Goal: Task Accomplishment & Management: Manage account settings

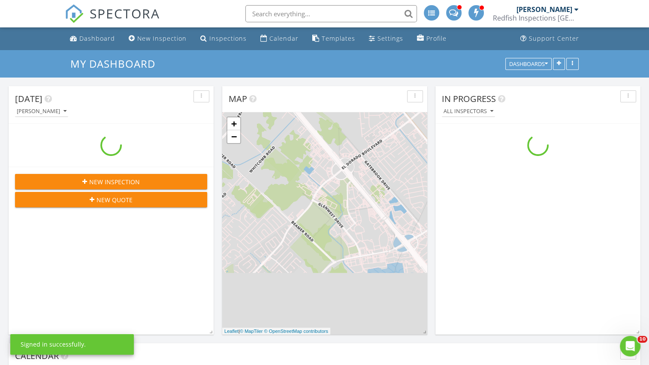
scroll to position [708, 662]
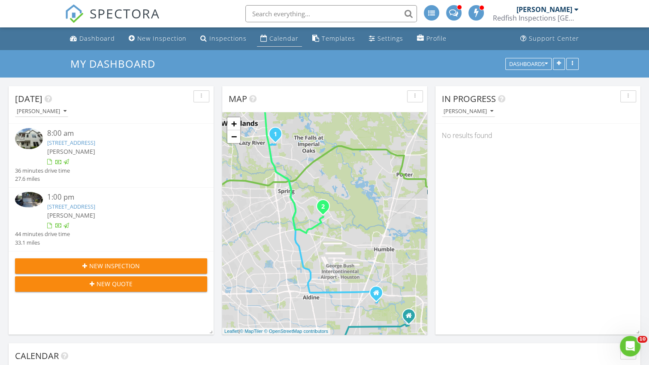
click at [283, 38] on div "Calendar" at bounding box center [283, 38] width 29 height 8
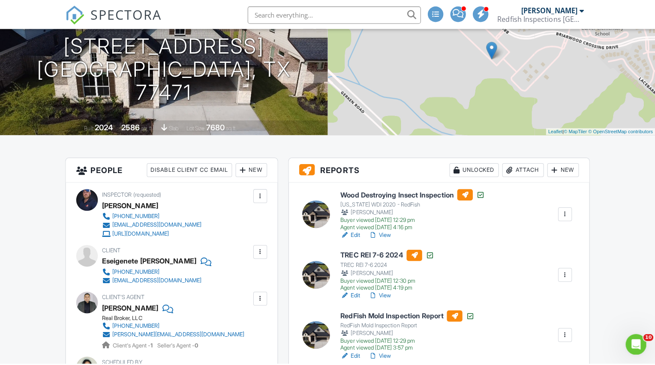
scroll to position [129, 0]
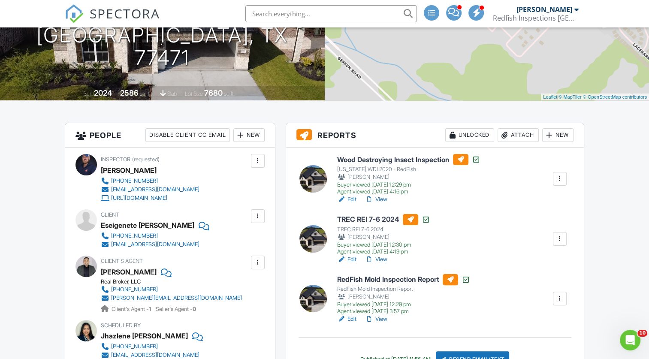
click at [516, 136] on div "Attach" at bounding box center [518, 135] width 41 height 14
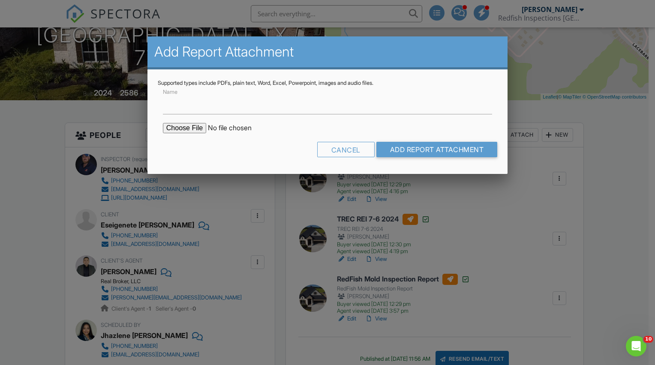
click at [187, 128] on input "file" at bounding box center [236, 128] width 146 height 10
type input "C:\fakepath\Consumer Mold Information Sheet.pdf"
click at [212, 104] on input "Name" at bounding box center [327, 104] width 329 height 21
type input "Consumer Mold Information Sheet"
click at [422, 153] on input "Add Report Attachment" at bounding box center [437, 149] width 121 height 15
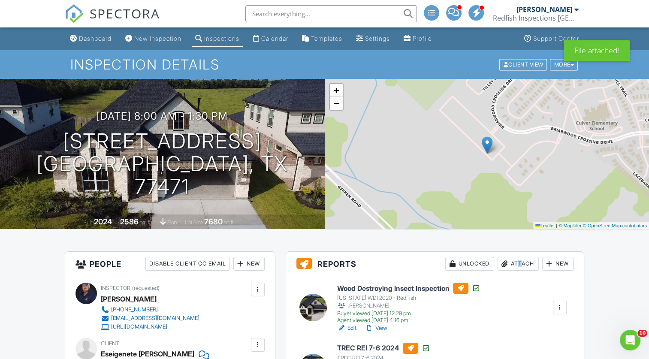
click at [515, 263] on div "Attach" at bounding box center [518, 264] width 41 height 14
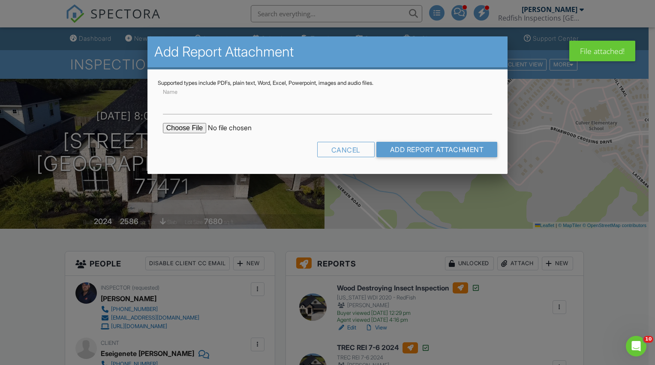
click at [183, 130] on input "file" at bounding box center [236, 128] width 146 height 10
type input "C:\fakepath\EPA Table 2.pdf"
click at [180, 103] on label "Name" at bounding box center [172, 103] width 18 height 9
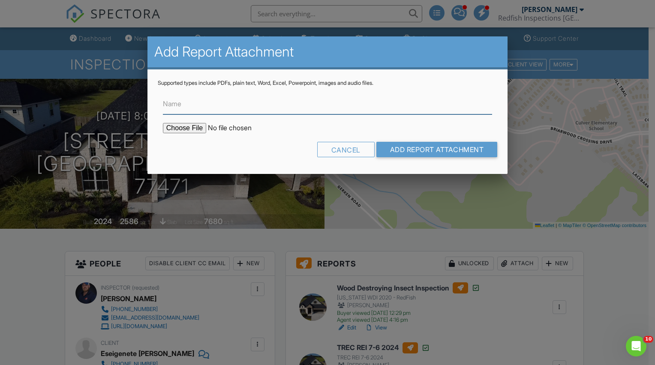
click at [180, 103] on input "Name" at bounding box center [327, 104] width 329 height 21
click at [182, 108] on input "Name" at bounding box center [327, 104] width 329 height 21
type input "EPA Table 2"
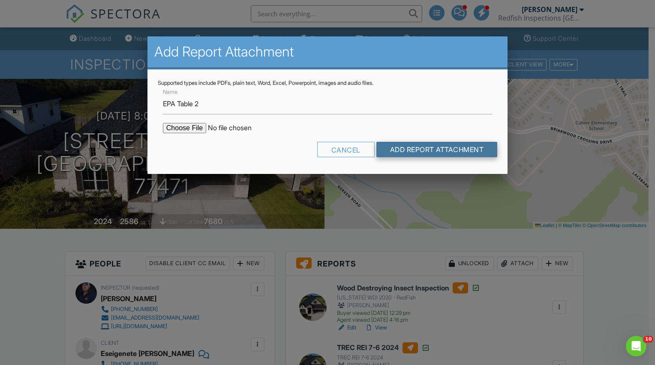
click at [460, 150] on input "Add Report Attachment" at bounding box center [437, 149] width 121 height 15
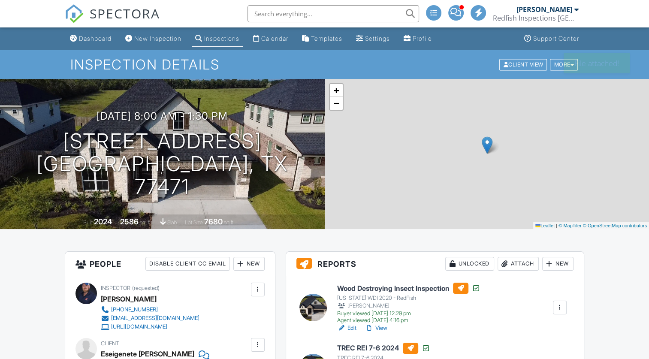
click at [522, 263] on div "Attach" at bounding box center [518, 264] width 41 height 14
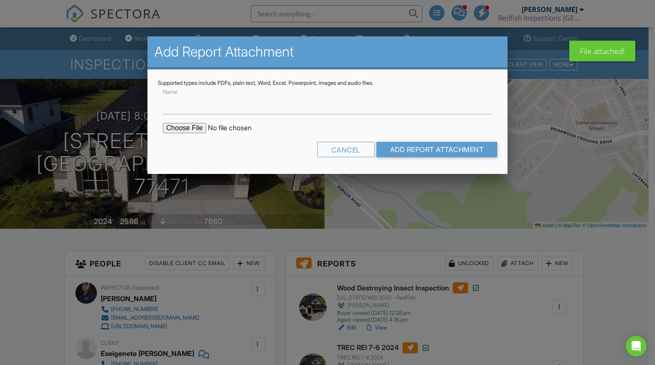
click at [199, 129] on input "file" at bounding box center [236, 128] width 146 height 10
type input "C:\fakepath\250826 HOU 4722 Whisperwood Dr.pdf"
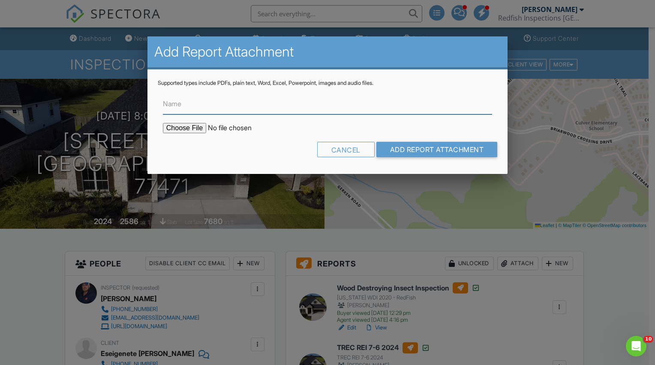
click at [210, 106] on input "Name" at bounding box center [327, 104] width 329 height 21
type input "Indoor Air Quality Results"
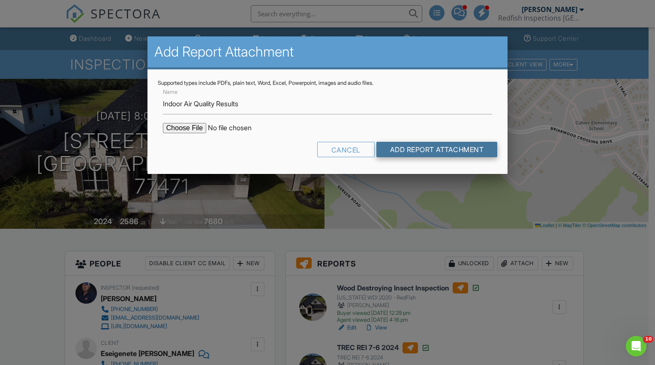
click at [422, 150] on input "Add Report Attachment" at bounding box center [437, 149] width 121 height 15
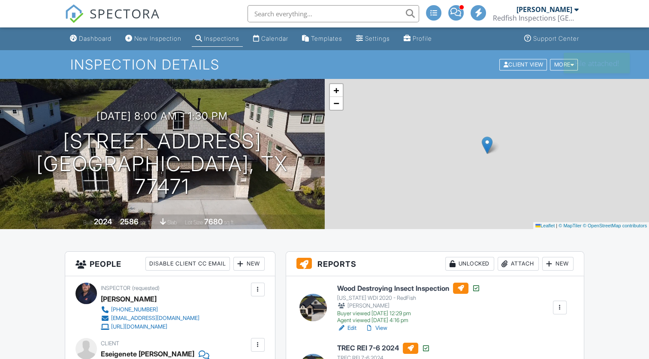
scroll to position [172, 0]
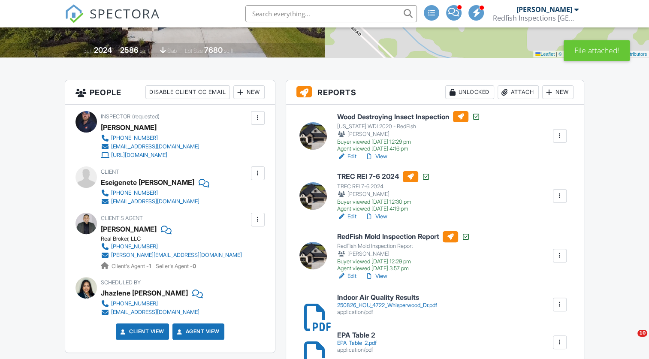
click at [350, 275] on link "Edit" at bounding box center [346, 276] width 19 height 9
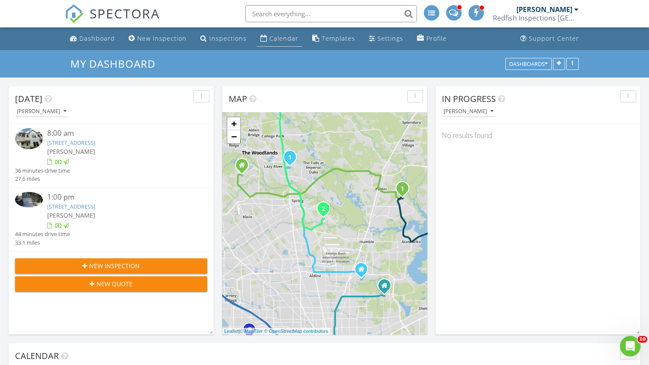
click at [276, 33] on link "Calendar" at bounding box center [279, 39] width 45 height 16
